Goal: Navigation & Orientation: Find specific page/section

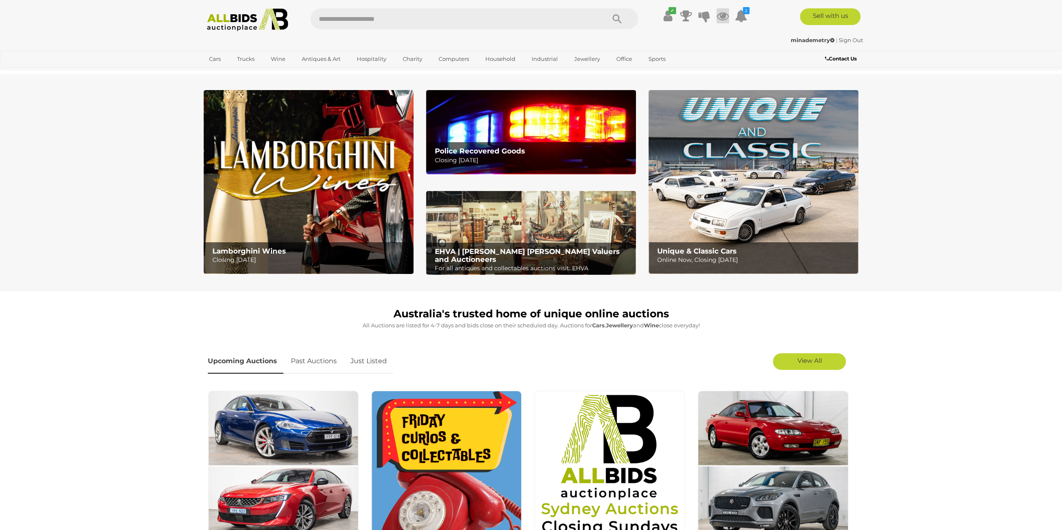
click at [723, 17] on icon at bounding box center [722, 15] width 13 height 15
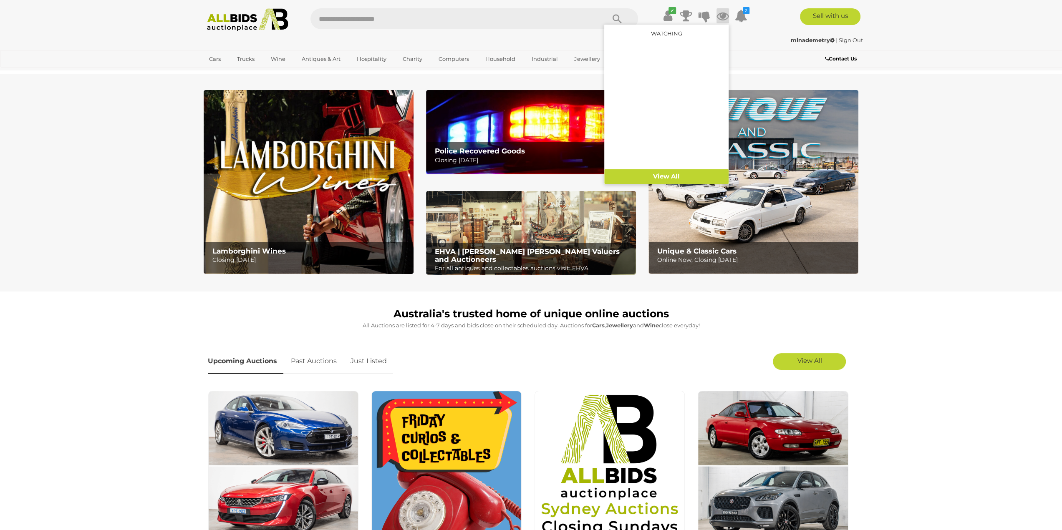
click at [726, 16] on icon at bounding box center [722, 15] width 13 height 15
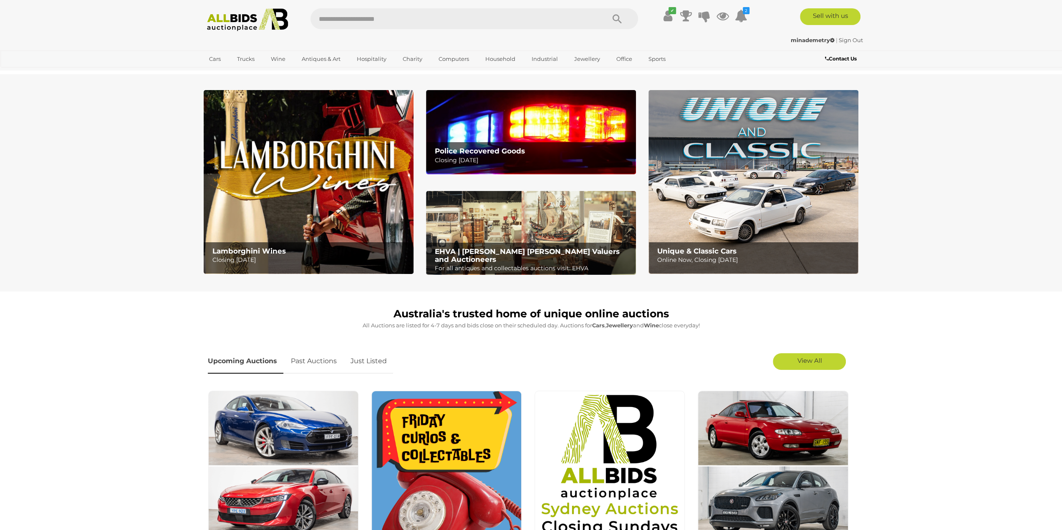
drag, startPoint x: 37, startPoint y: 169, endPoint x: 62, endPoint y: 202, distance: 41.4
click at [38, 169] on section "Lamborghini Wines Closing Monday 13th October Police Recovered Goods Closing Tu…" at bounding box center [531, 182] width 1062 height 217
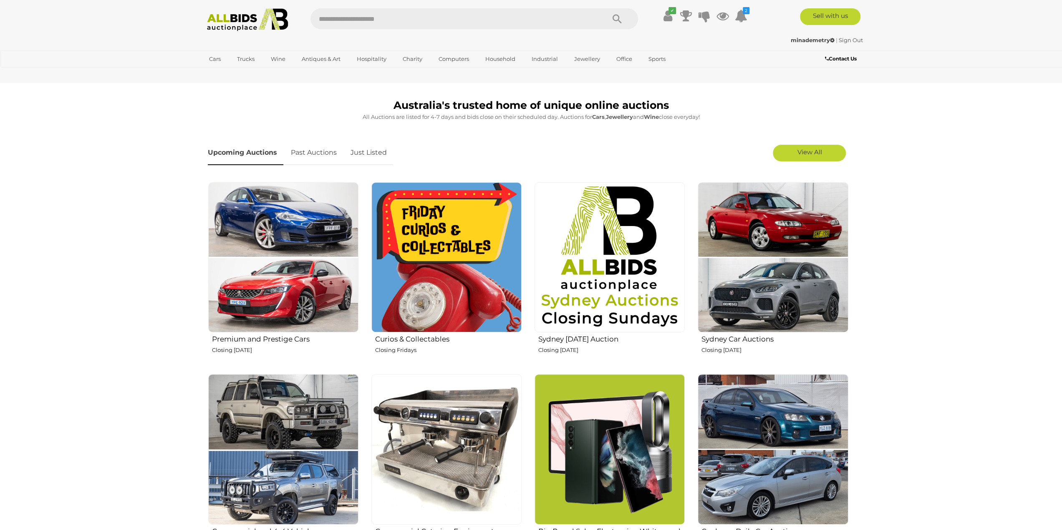
scroll to position [417, 0]
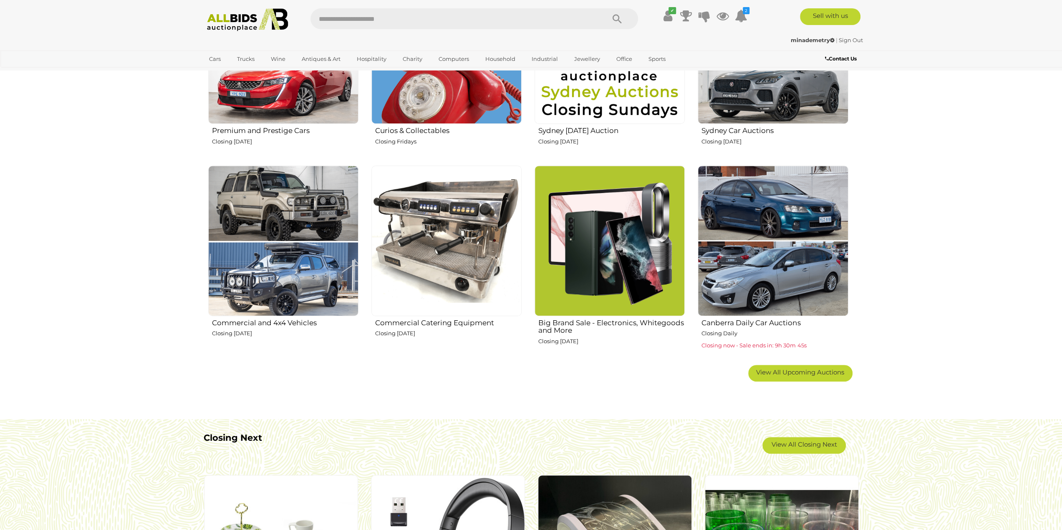
click at [626, 262] on img at bounding box center [609, 241] width 150 height 150
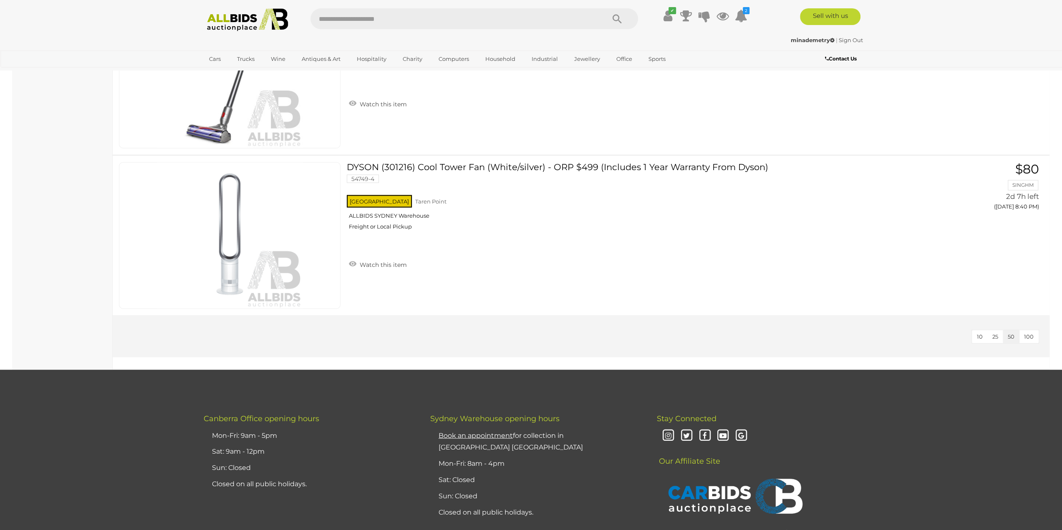
scroll to position [2044, 0]
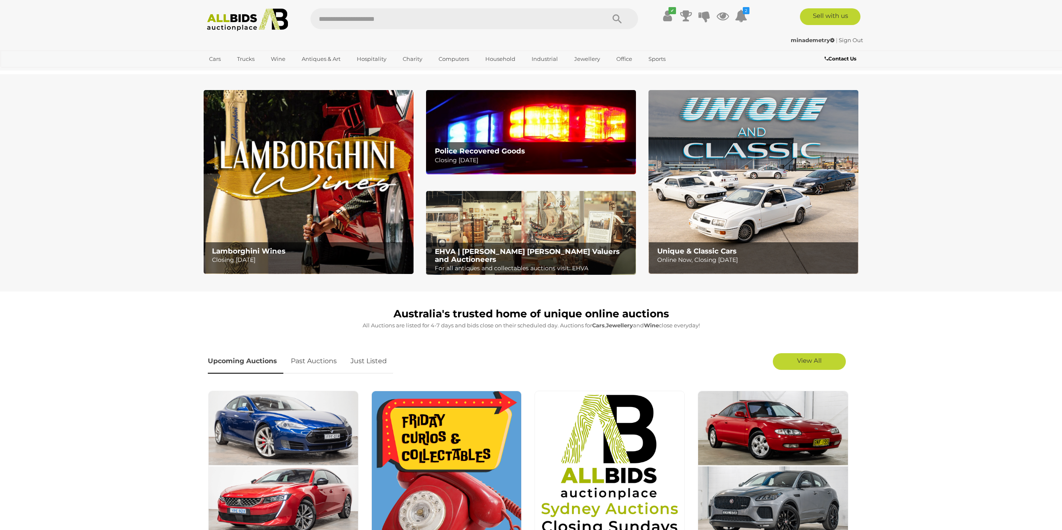
scroll to position [417, 0]
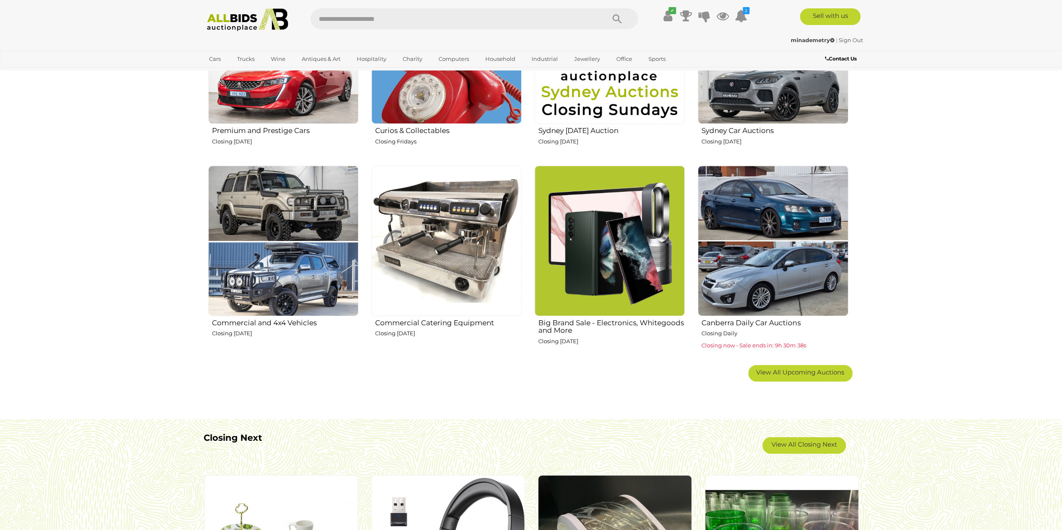
drag, startPoint x: 68, startPoint y: 168, endPoint x: 91, endPoint y: 187, distance: 30.5
click at [69, 168] on section "Australia's trusted home of unique online auctions All Auctions are listed for …" at bounding box center [531, 142] width 1062 height 537
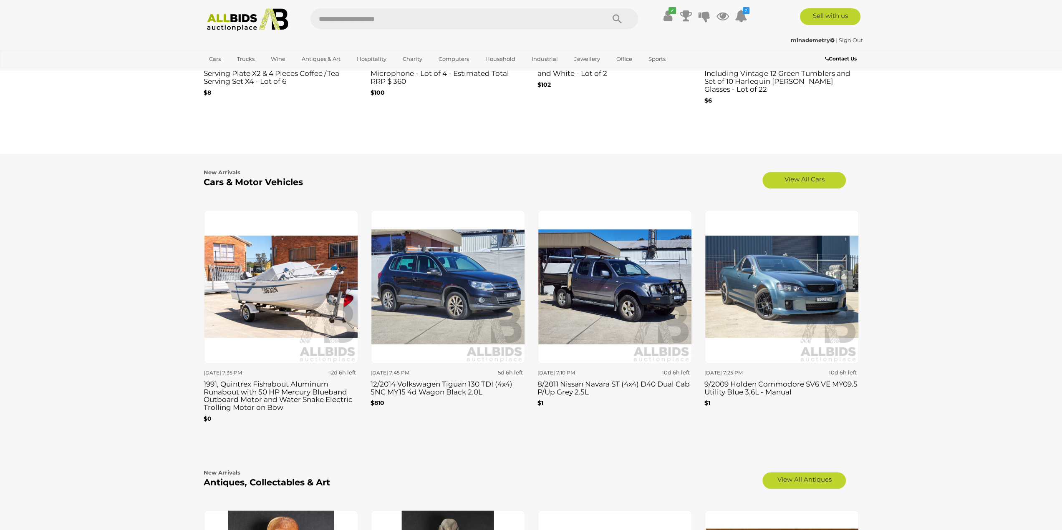
scroll to position [1252, 0]
